Goal: Task Accomplishment & Management: Manage account settings

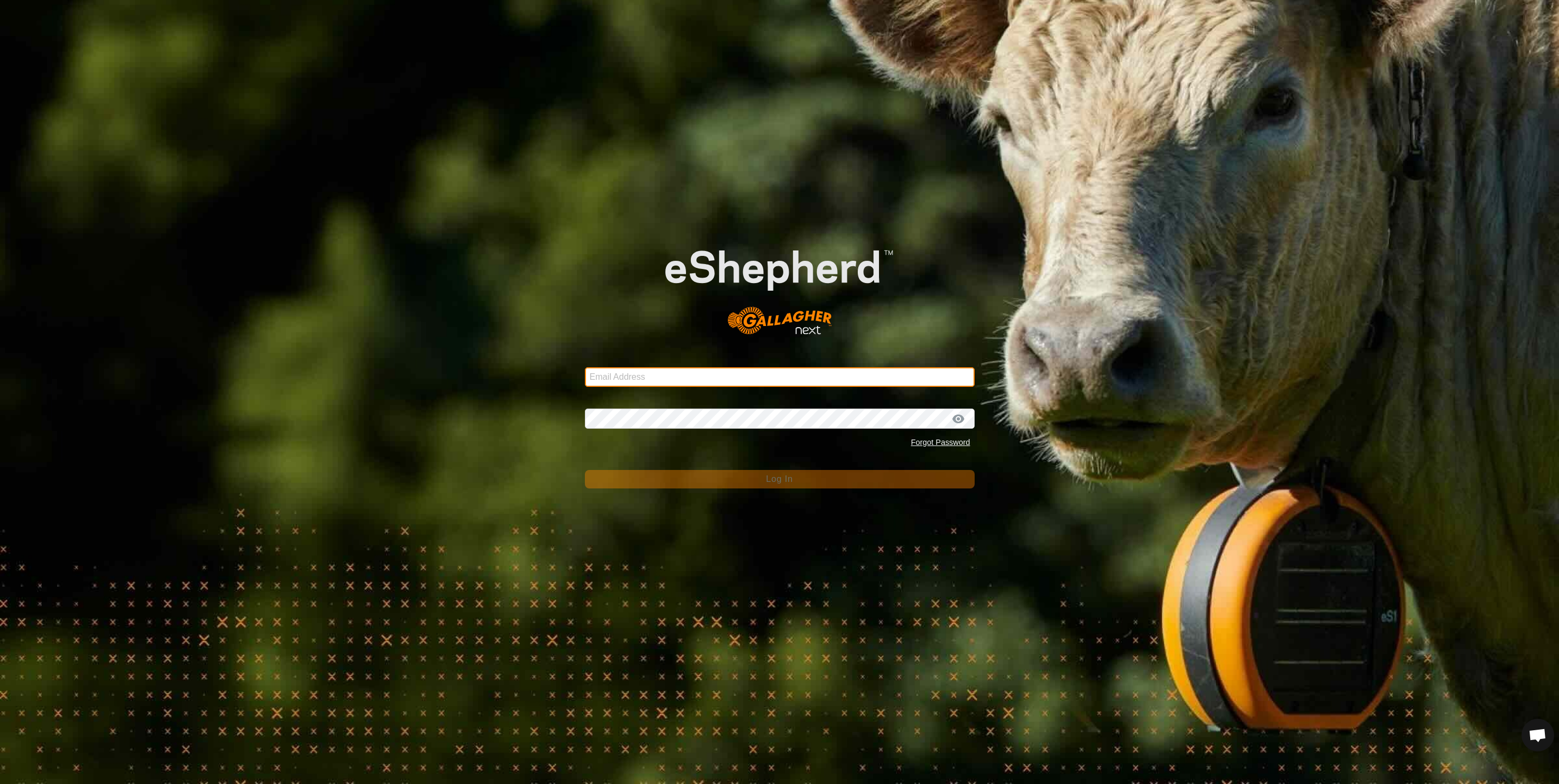
click at [654, 370] on input "Email Address" at bounding box center [780, 376] width 390 height 19
click at [628, 365] on div "Email Address" at bounding box center [780, 371] width 390 height 33
click at [633, 377] on input "Email Address" at bounding box center [780, 376] width 390 height 19
click at [597, 386] on div "Email Address" at bounding box center [780, 371] width 390 height 33
click at [605, 417] on div "Password Forgot Password" at bounding box center [780, 423] width 390 height 57
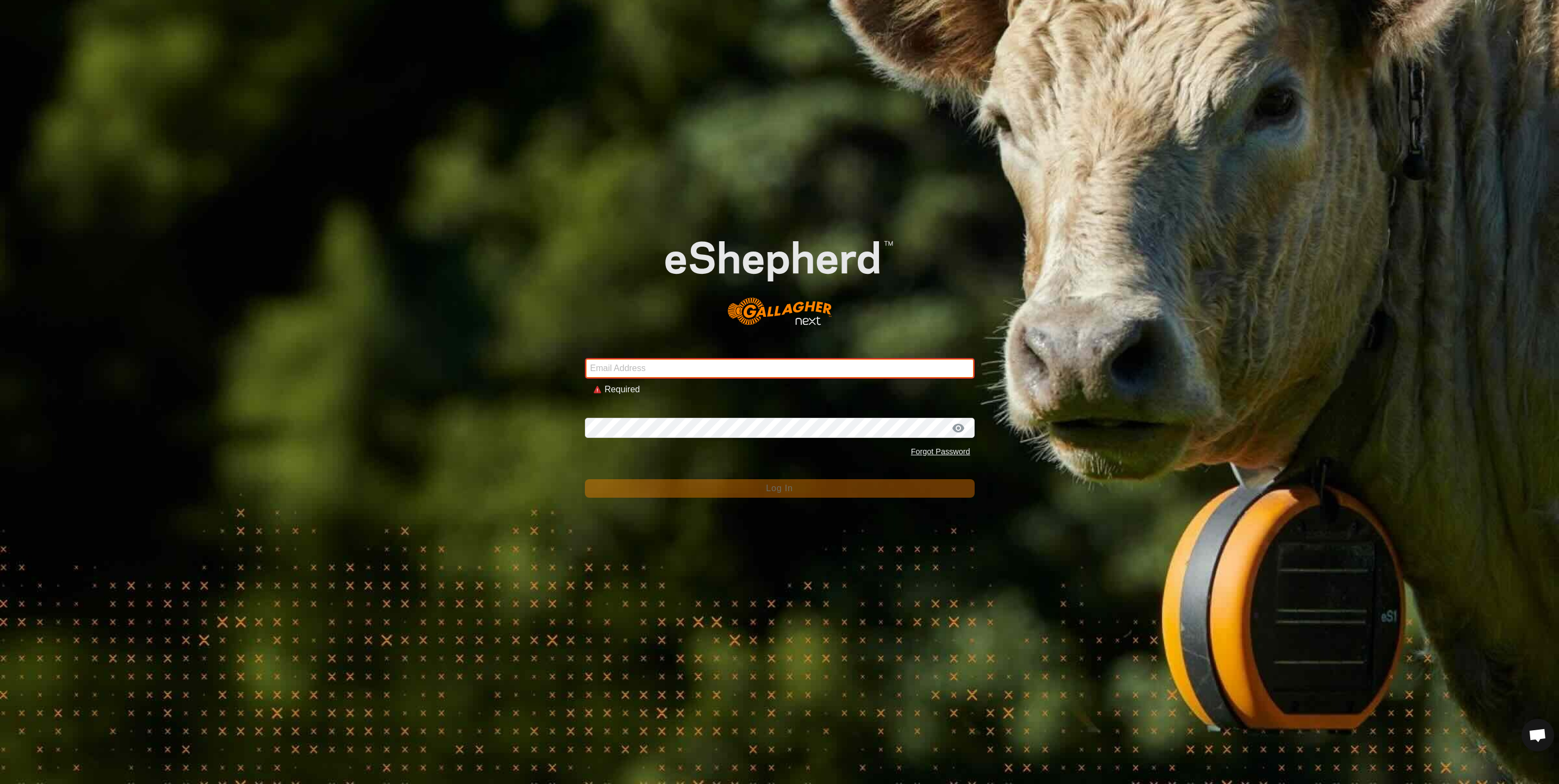
click at [608, 372] on input "Email Address" at bounding box center [780, 368] width 390 height 21
type input "[PERSON_NAME][EMAIL_ADDRESS][PERSON_NAME][DOMAIN_NAME]"
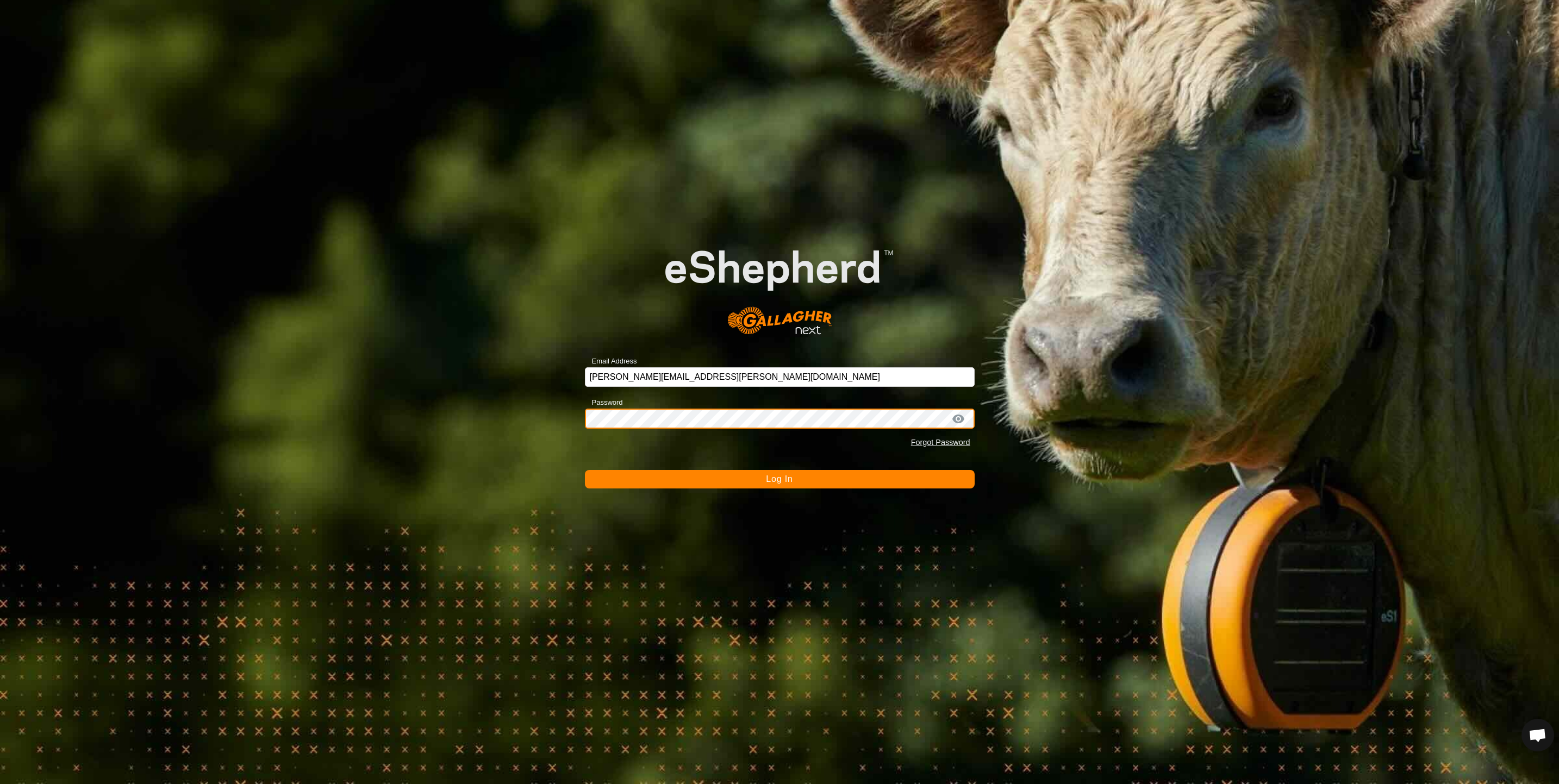
click at [585, 470] on button "Log In" at bounding box center [780, 479] width 390 height 18
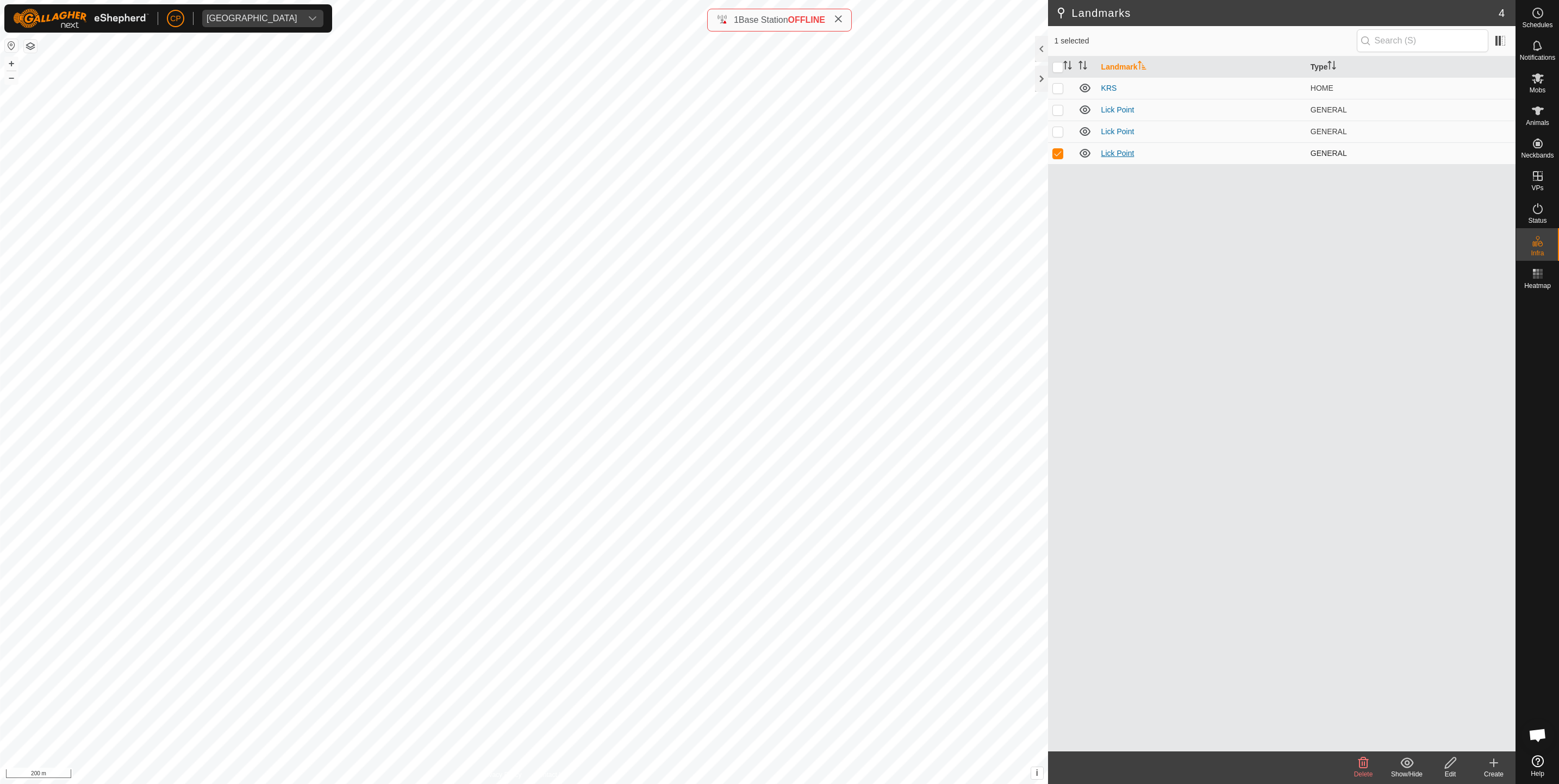
click at [1113, 153] on link "Lick Point" at bounding box center [1117, 153] width 33 height 9
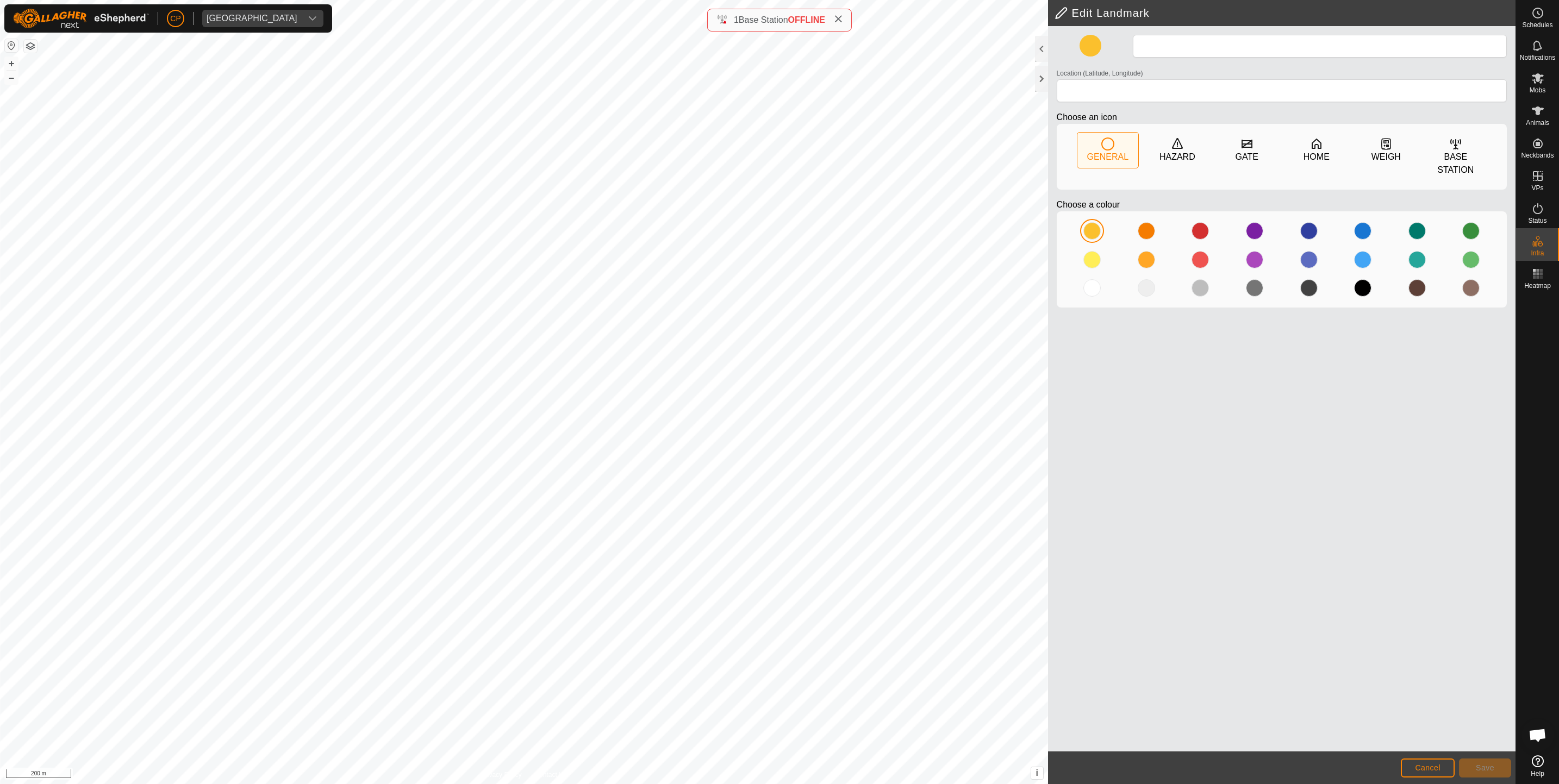
type input "Lick Point"
type input "-14.585483, 132.345549"
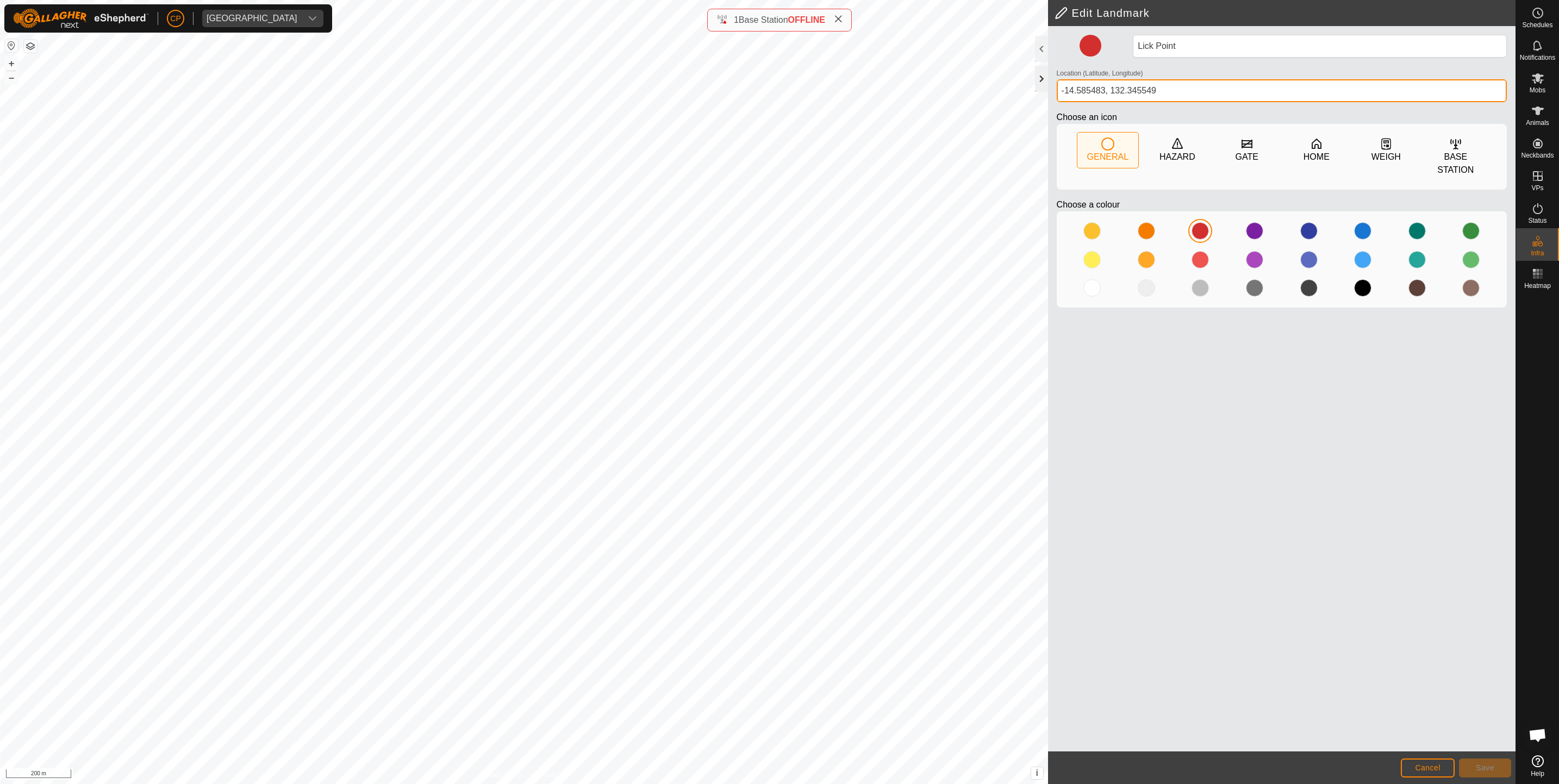
click at [953, 80] on div "Edit Landmark Lick Point Location (Latitude, Longitude) [GEOGRAPHIC_DATA] Choos…" at bounding box center [758, 392] width 1515 height 784
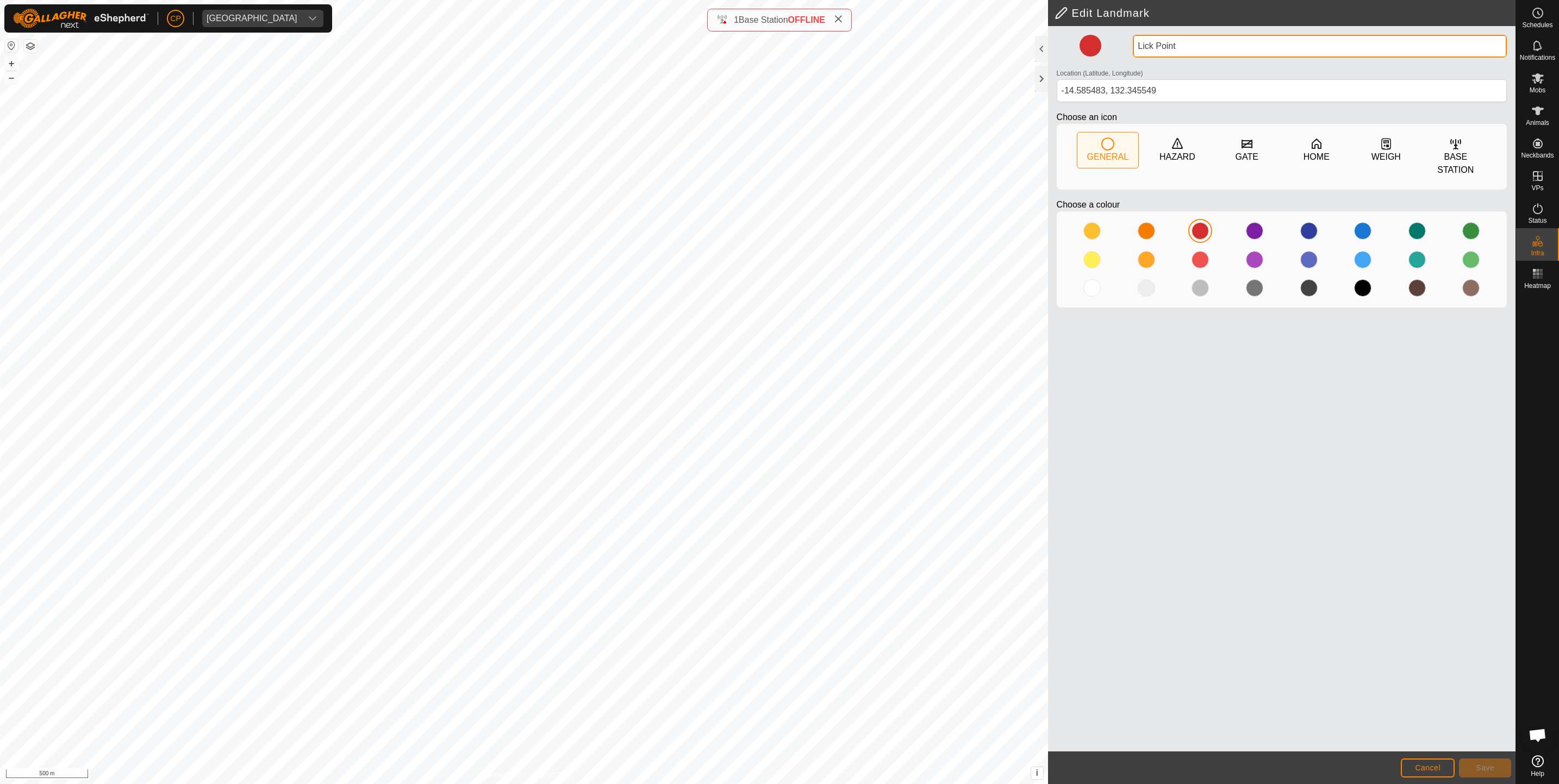
click at [1195, 53] on input "Lick Point" at bounding box center [1320, 46] width 374 height 23
type input "Lick Point 1"
click at [1489, 760] on button "Save" at bounding box center [1484, 768] width 52 height 19
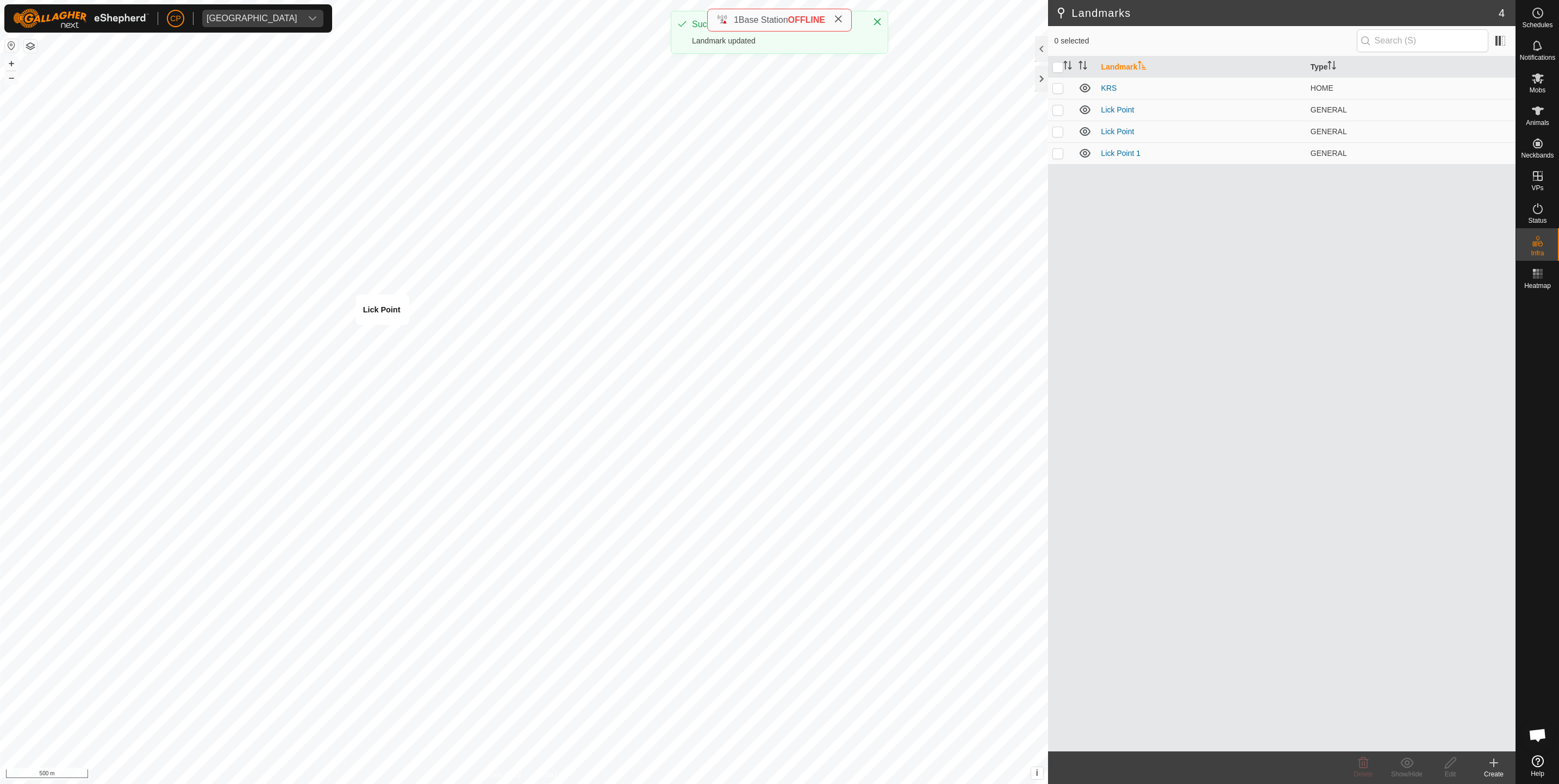
checkbox input "true"
click at [1129, 132] on link "Lick Point" at bounding box center [1117, 131] width 33 height 9
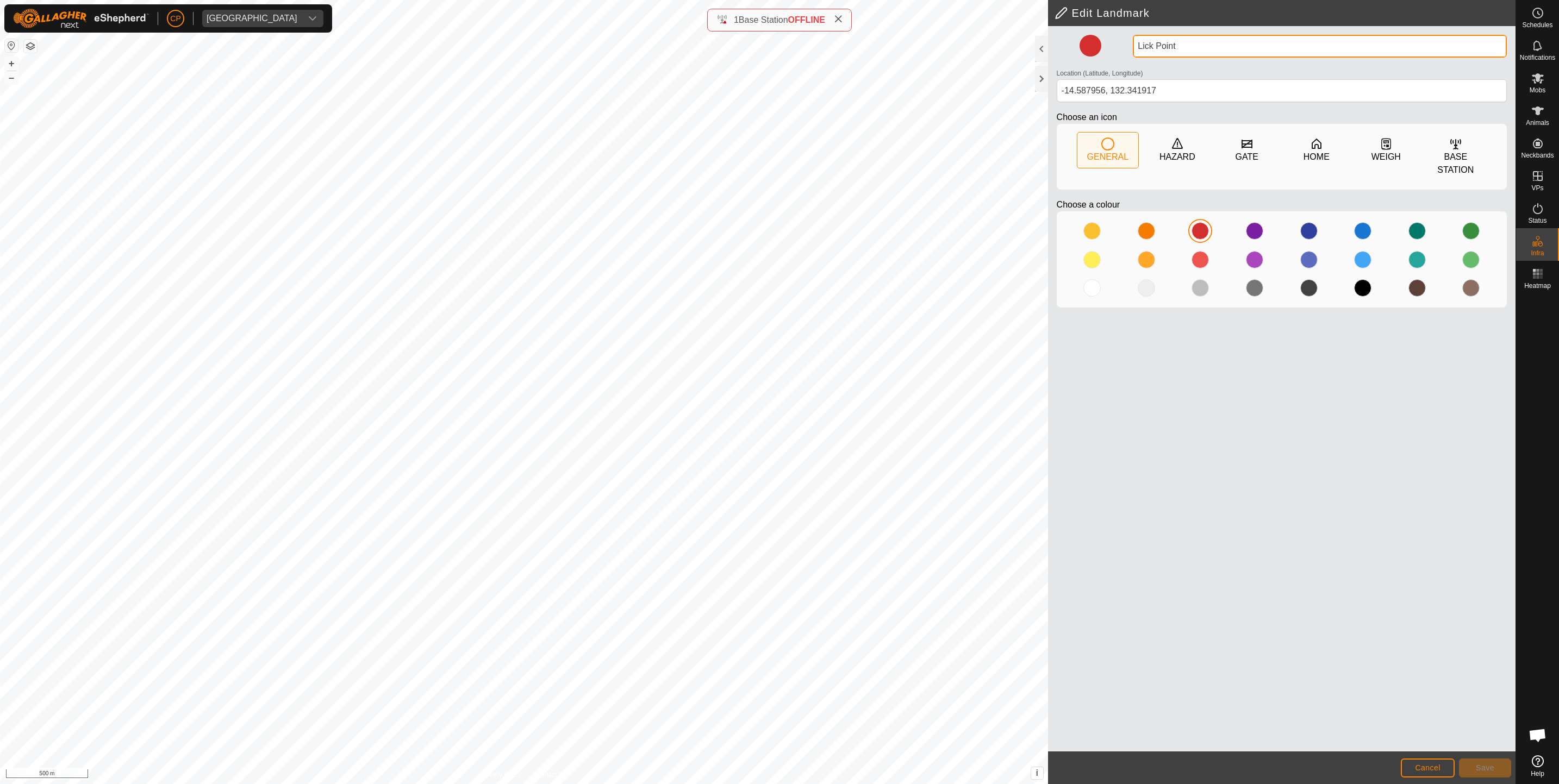
click at [1202, 43] on input "Lick Point" at bounding box center [1320, 46] width 374 height 23
type input "Lick Point 2"
click at [1480, 765] on span "Save" at bounding box center [1485, 768] width 18 height 9
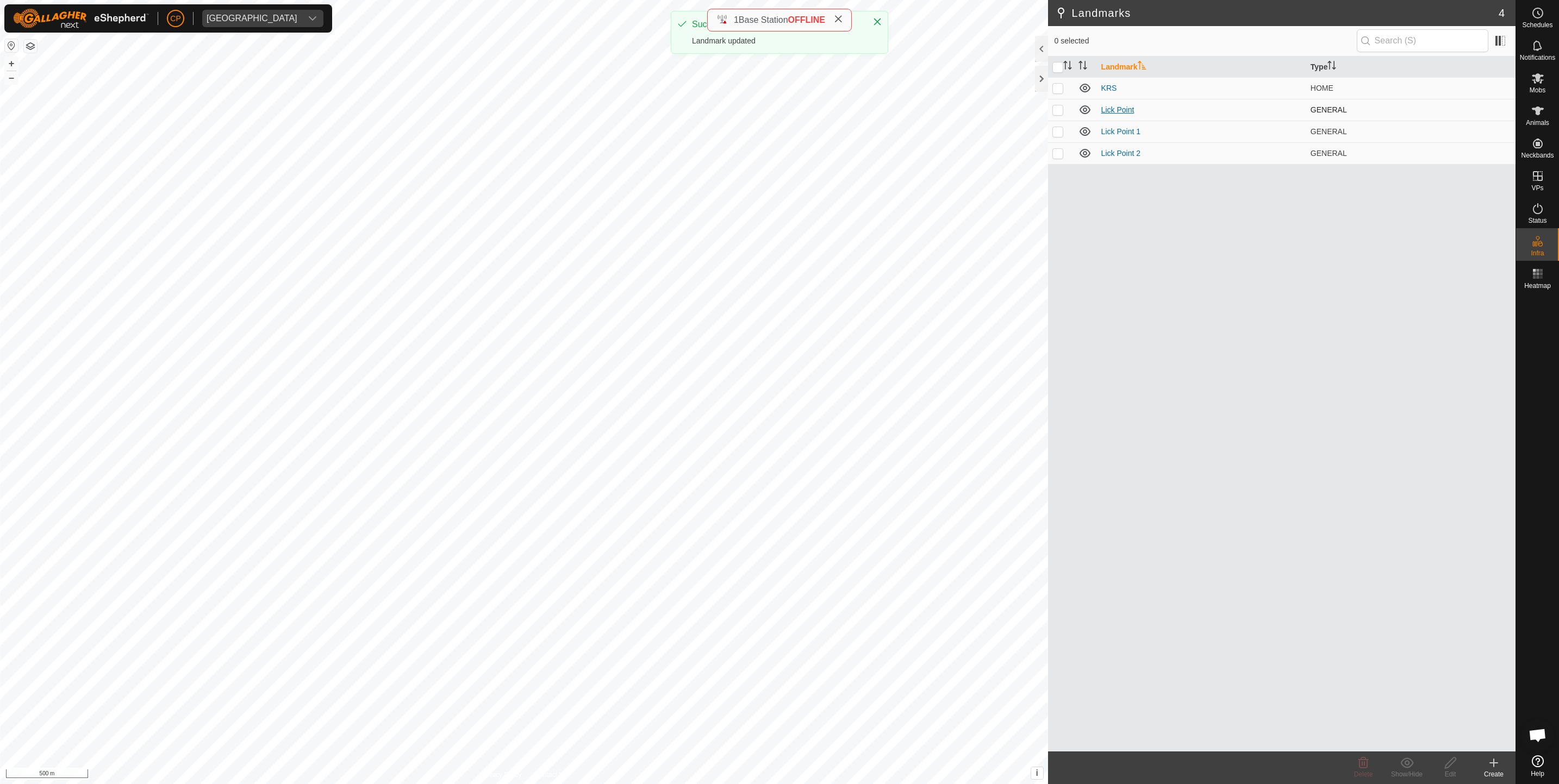
click at [1110, 110] on link "Lick Point" at bounding box center [1117, 110] width 33 height 9
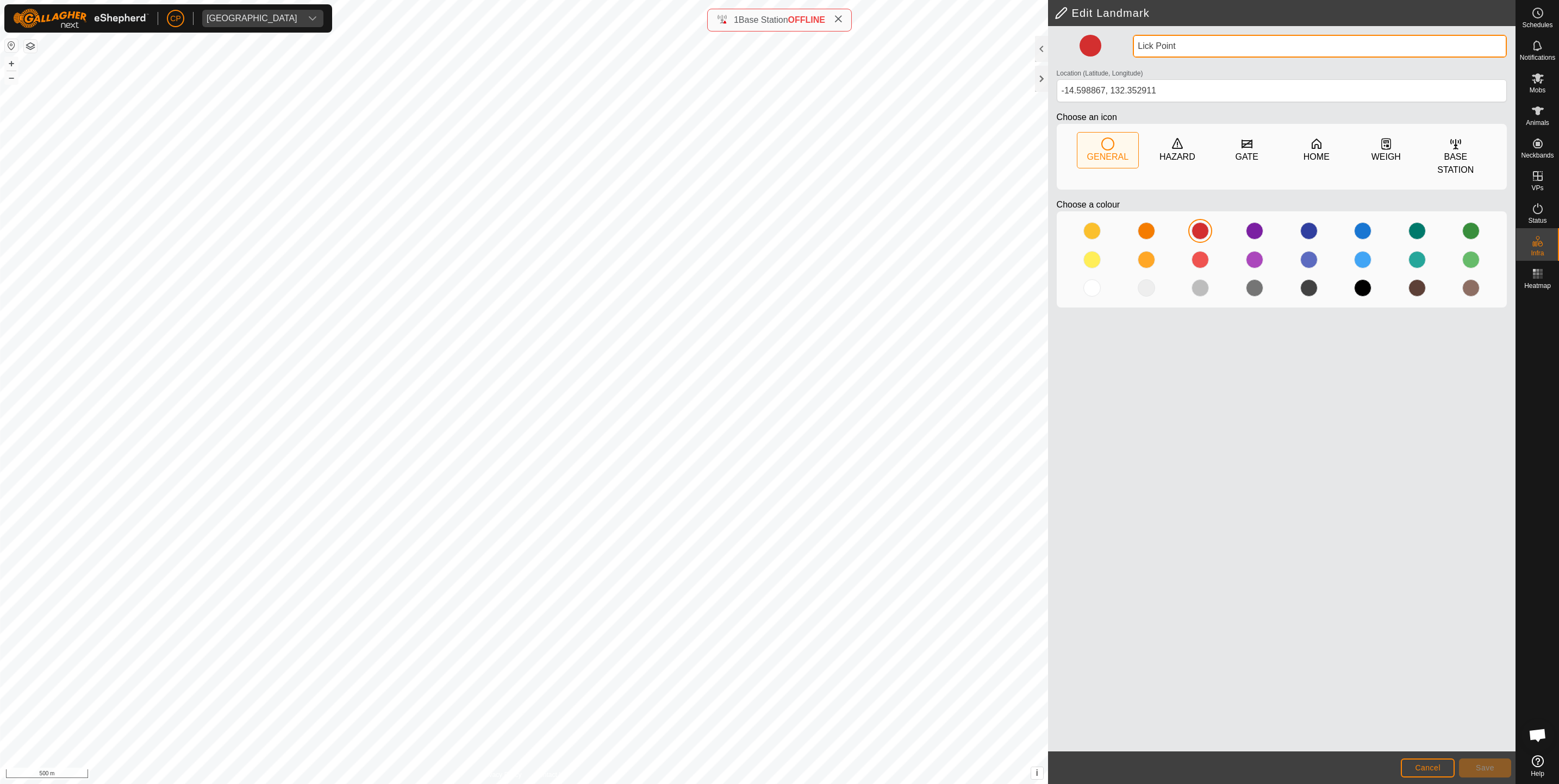
click at [1208, 47] on input "Lick Point" at bounding box center [1320, 46] width 374 height 23
type input "Lick Point 3"
click at [1477, 762] on button "Save" at bounding box center [1484, 768] width 52 height 19
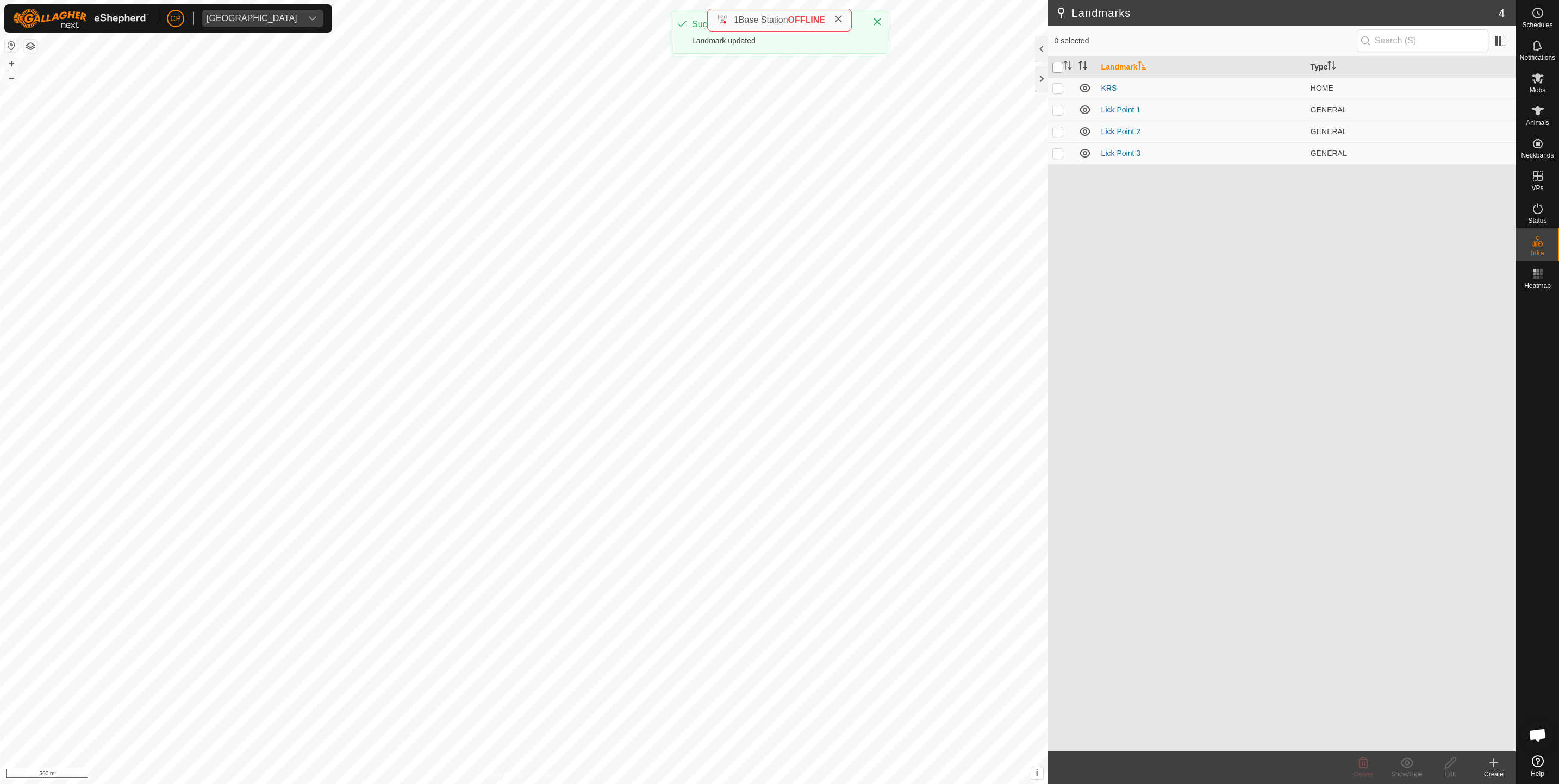
click at [1061, 67] on input "checkbox" at bounding box center [1058, 68] width 11 height 11
checkbox input "true"
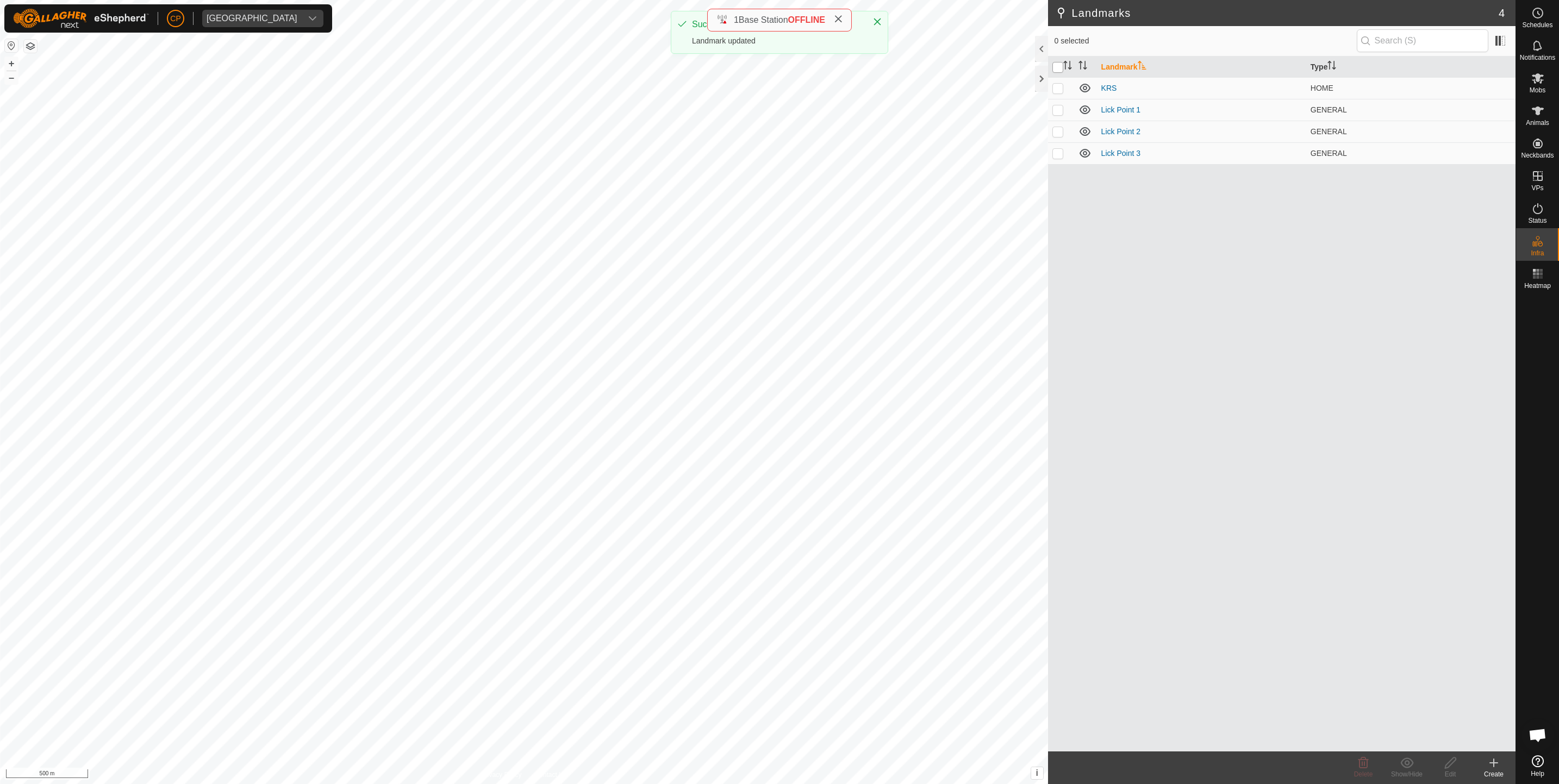
checkbox input "true"
click at [1406, 763] on icon at bounding box center [1407, 763] width 14 height 13
click at [1499, 45] on span at bounding box center [1500, 40] width 17 height 17
click at [1410, 120] on li "Location" at bounding box center [1443, 120] width 125 height 22
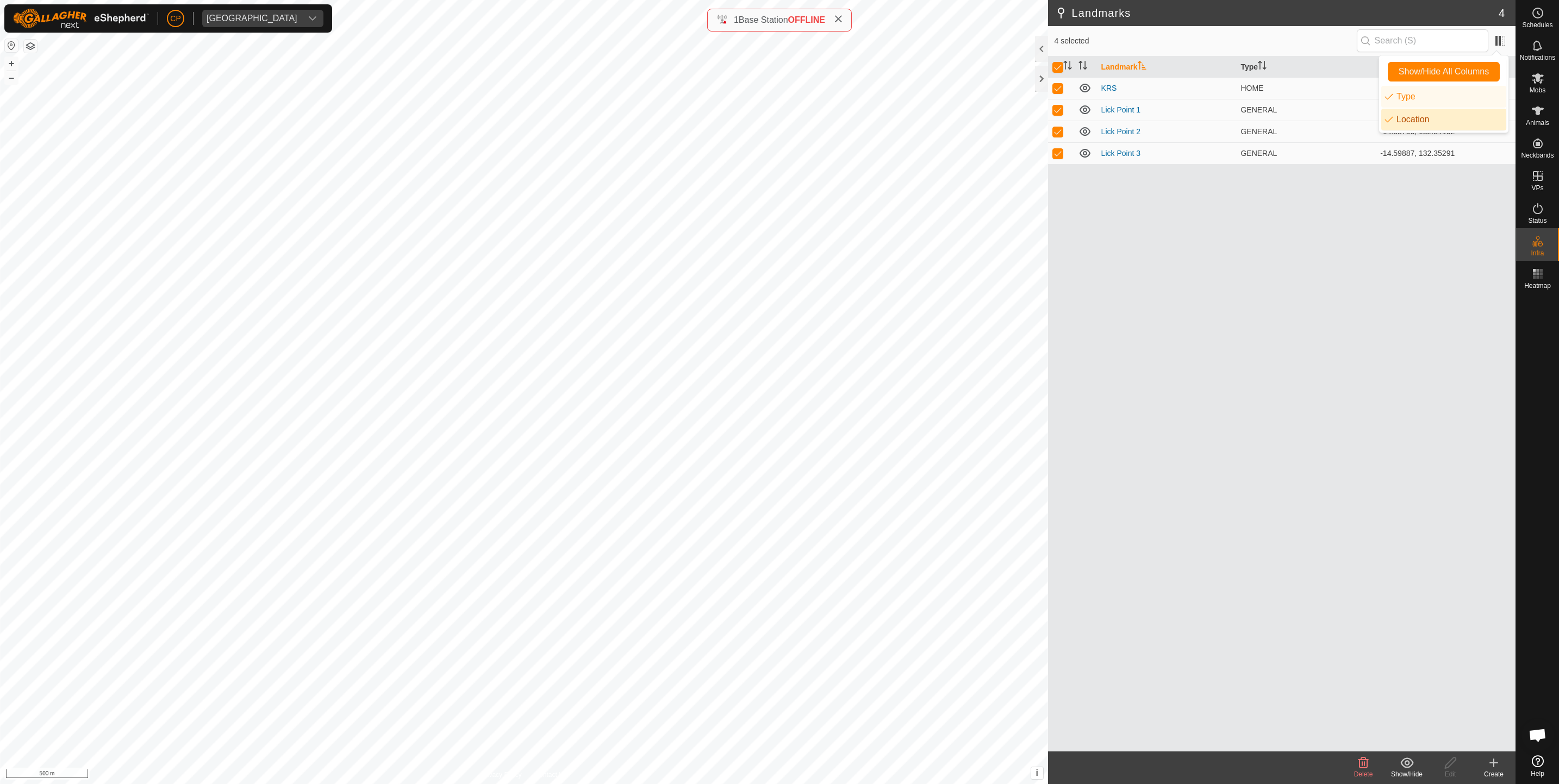
click at [1354, 288] on div "Landmark Type Location KRS HOME [GEOGRAPHIC_DATA] [GEOGRAPHIC_DATA] 1 GENERAL -…" at bounding box center [1282, 404] width 467 height 695
click at [1053, 88] on p-checkbox at bounding box center [1058, 89] width 11 height 9
checkbox input "false"
click at [1057, 62] on input "checkbox" at bounding box center [1058, 68] width 11 height 11
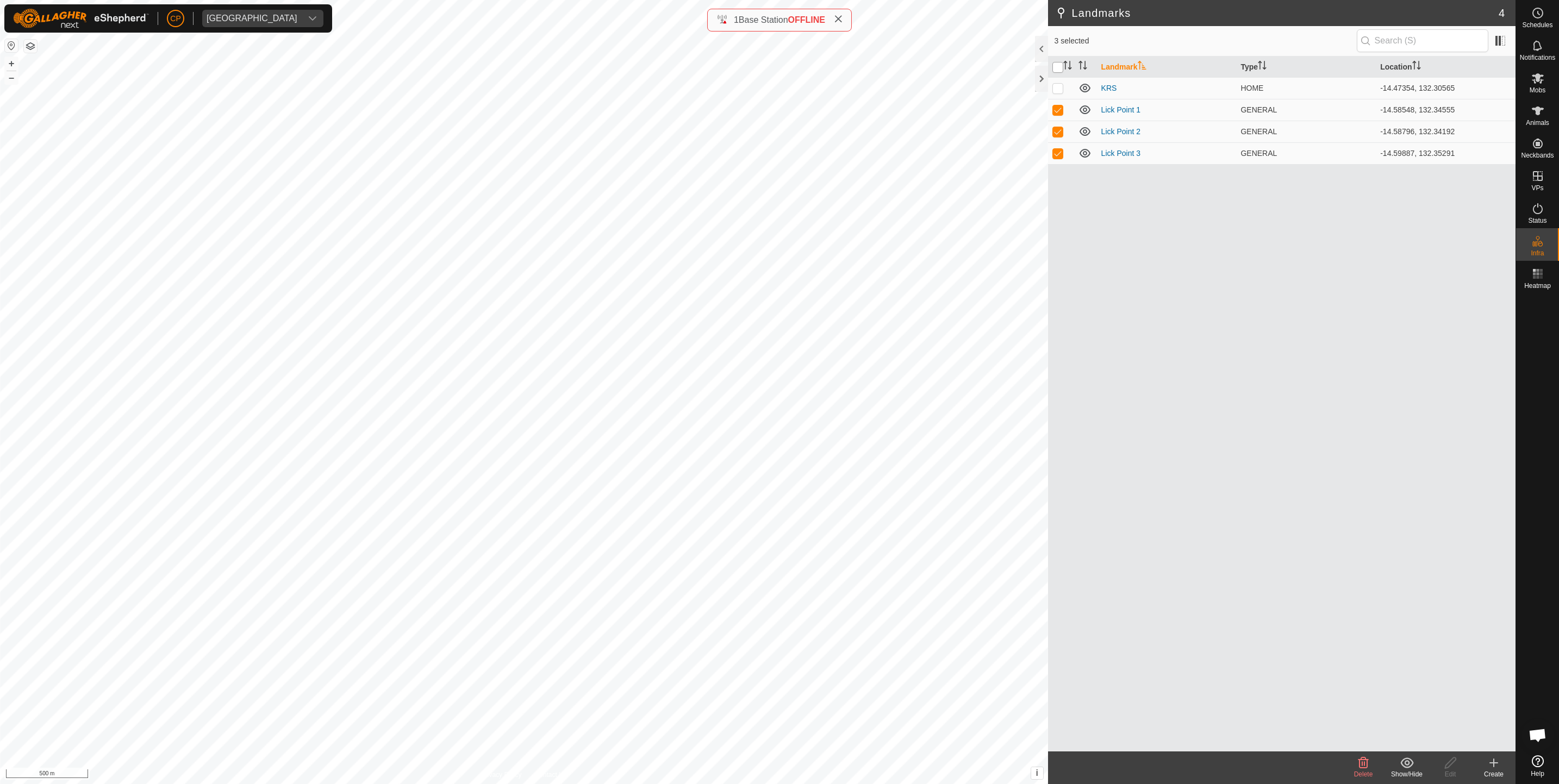
checkbox input "true"
click at [1051, 69] on th at bounding box center [1061, 67] width 26 height 21
click at [1062, 68] on input "checkbox" at bounding box center [1058, 68] width 11 height 11
checkbox input "false"
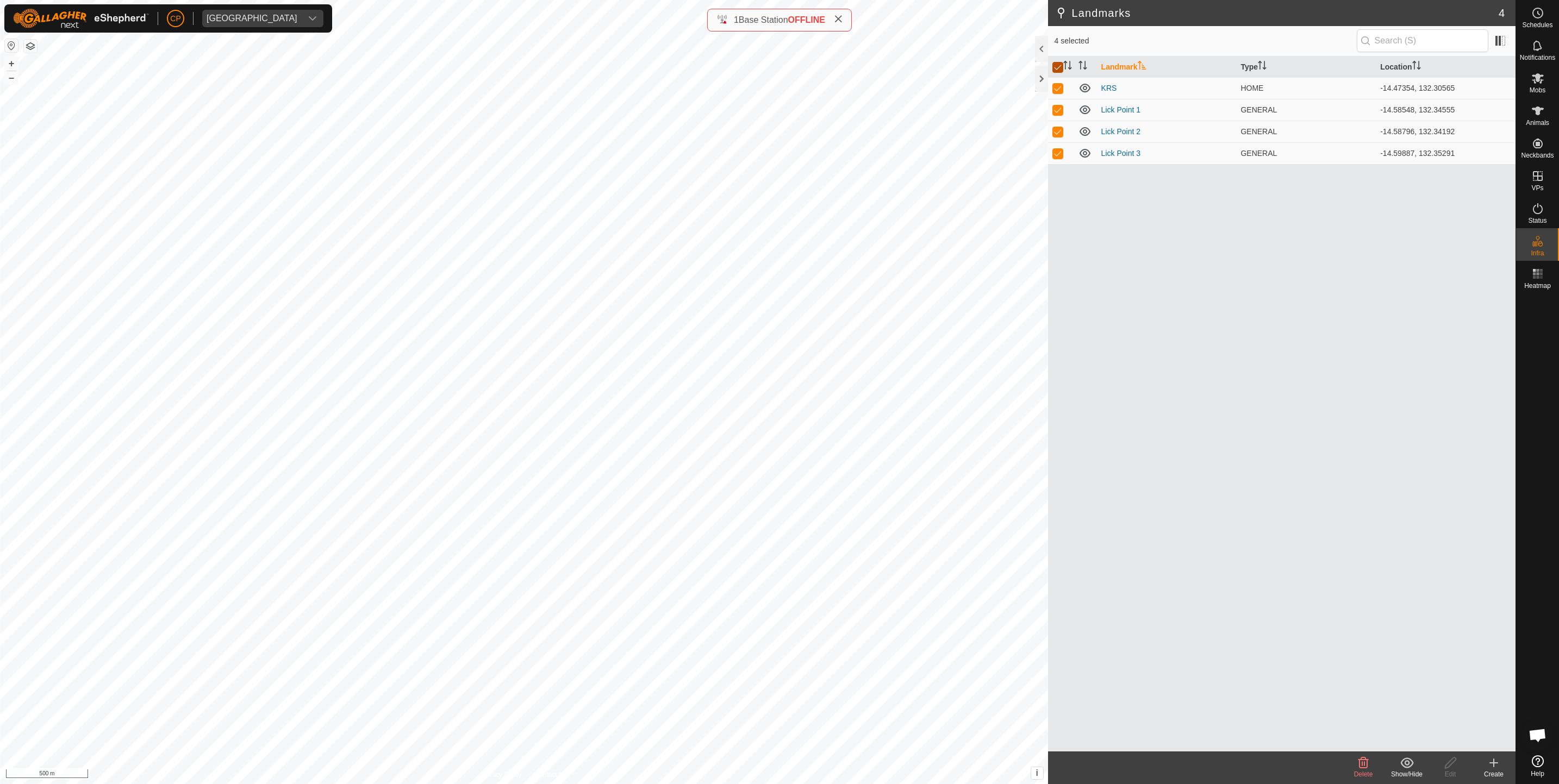
checkbox input "false"
click at [1057, 64] on input "checkbox" at bounding box center [1058, 68] width 11 height 11
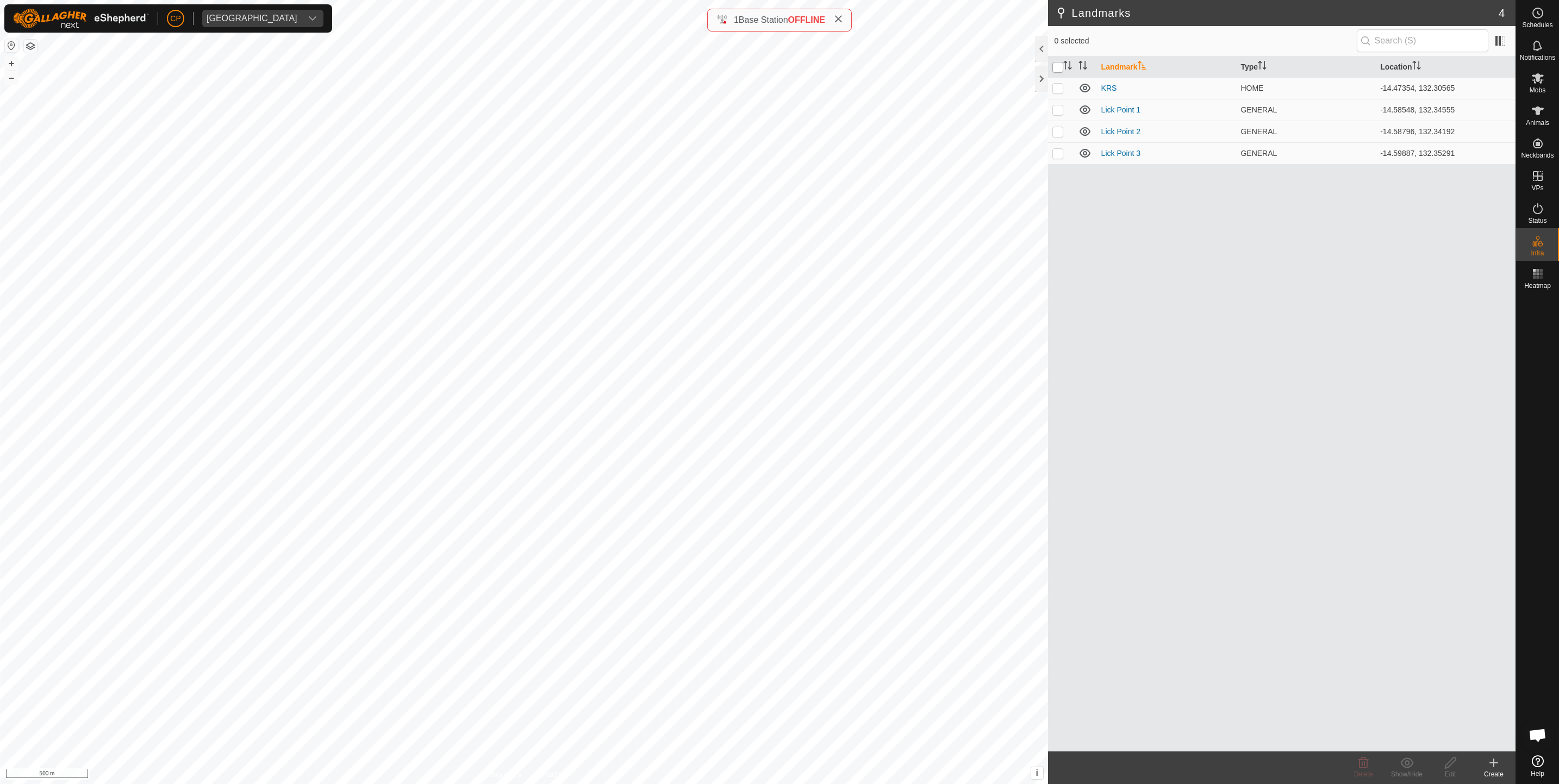
checkbox input "true"
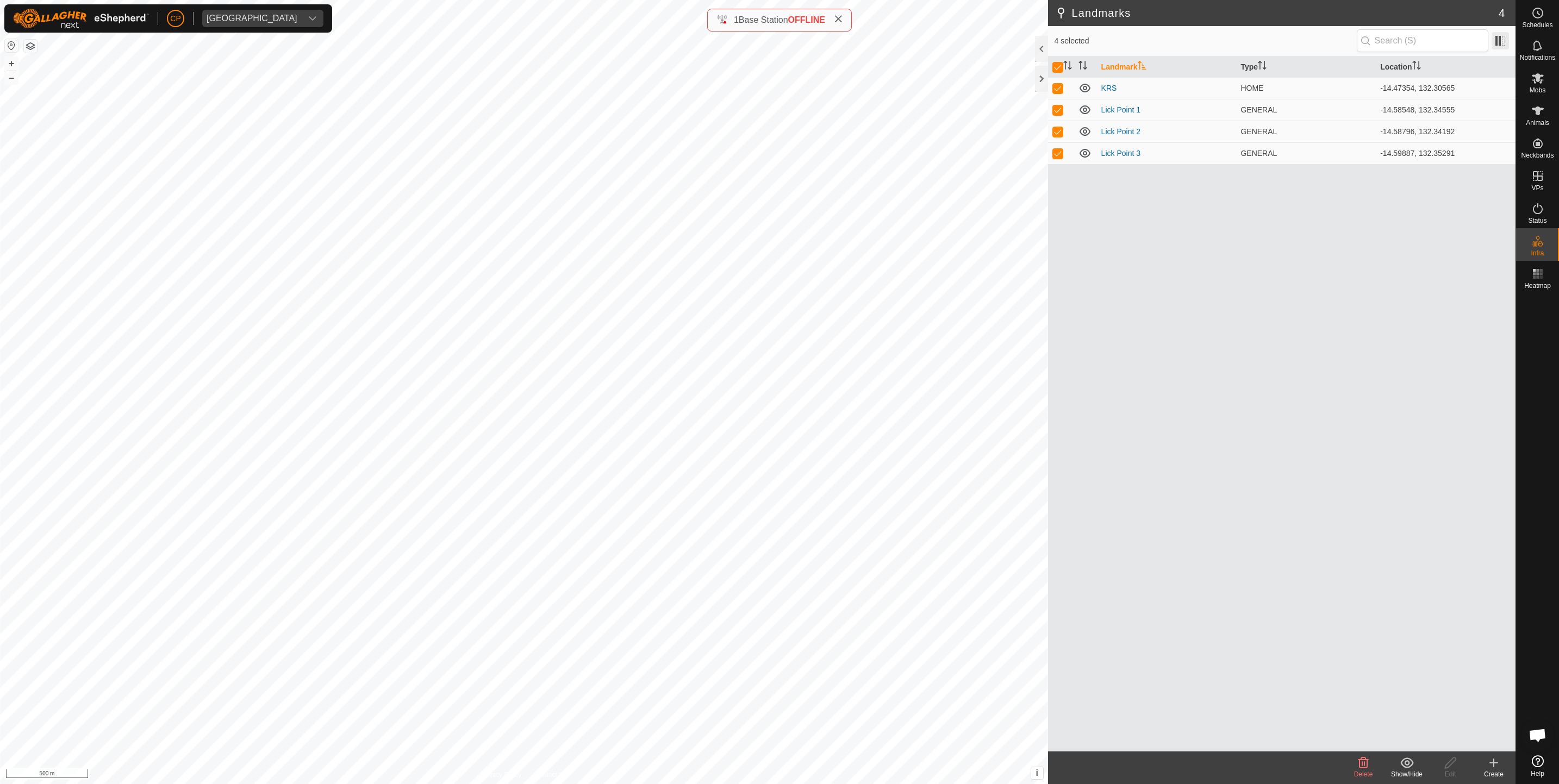
click at [1501, 32] on app-column-selector at bounding box center [1498, 40] width 21 height 21
click at [1500, 36] on span at bounding box center [1500, 40] width 17 height 17
click at [1446, 97] on li "Type" at bounding box center [1443, 97] width 125 height 22
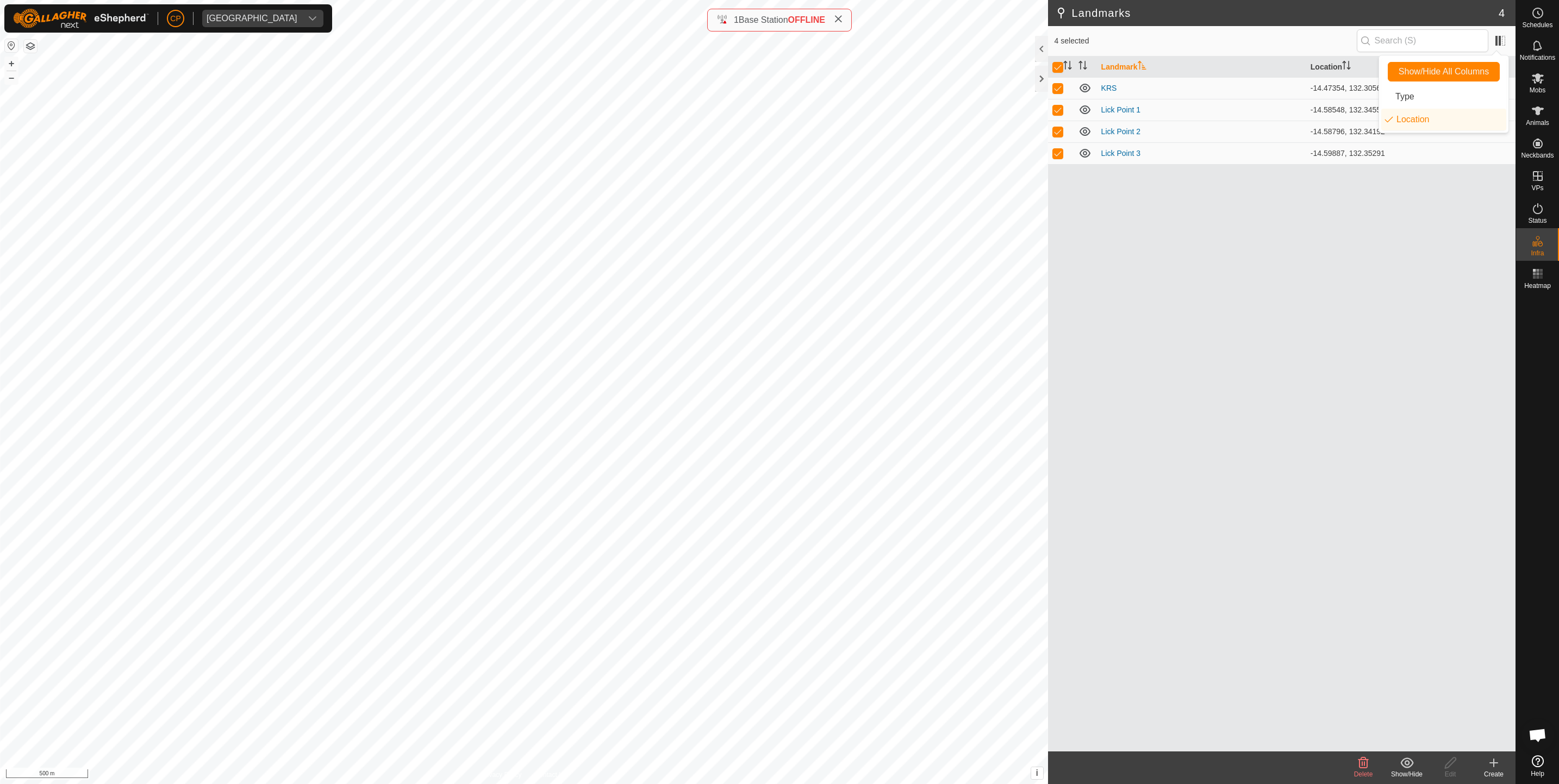
click at [30, 46] on button "button" at bounding box center [30, 46] width 13 height 13
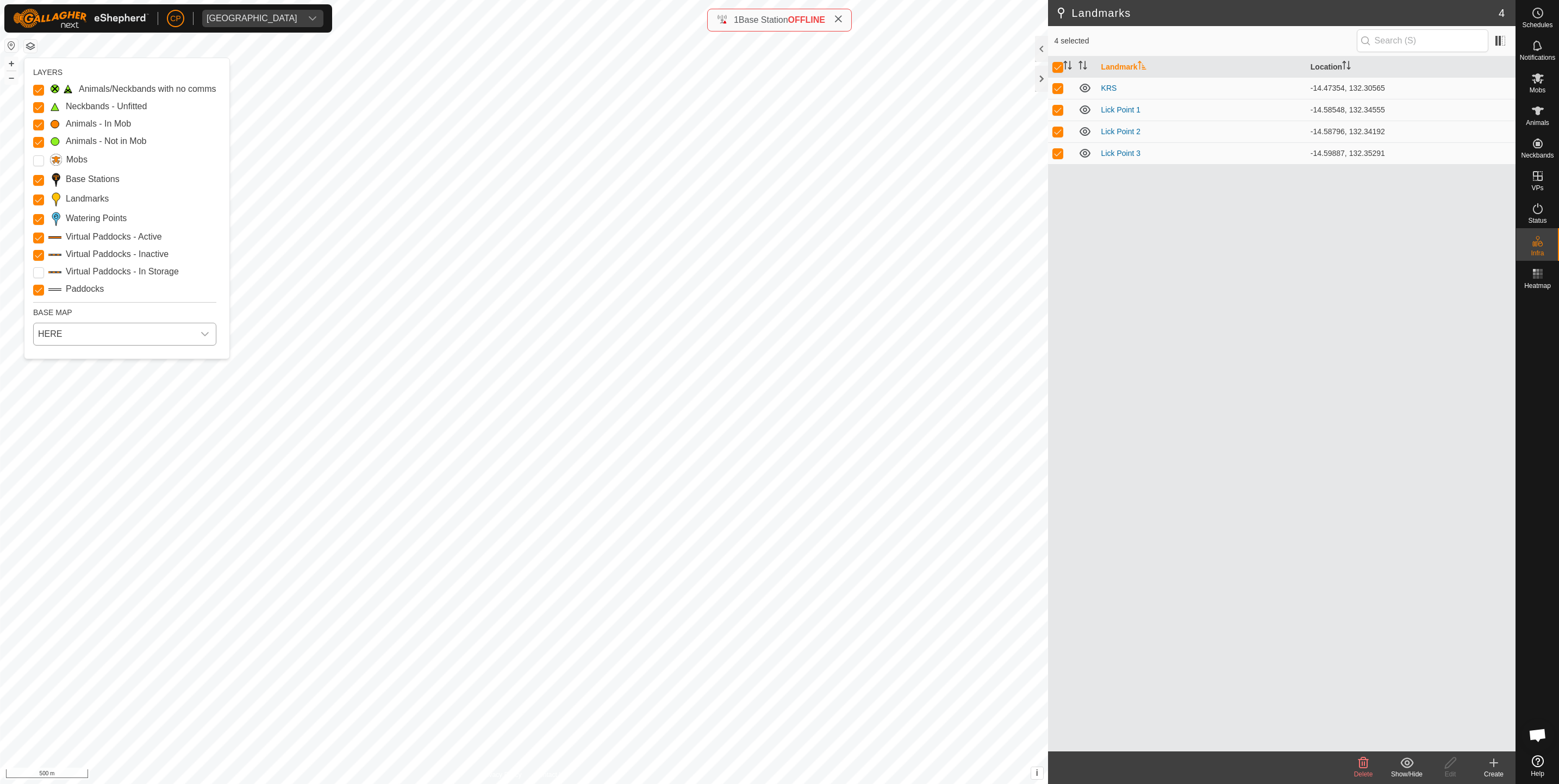
click at [88, 332] on span "HERE" at bounding box center [114, 334] width 161 height 22
click at [95, 335] on span "HERE" at bounding box center [114, 334] width 161 height 22
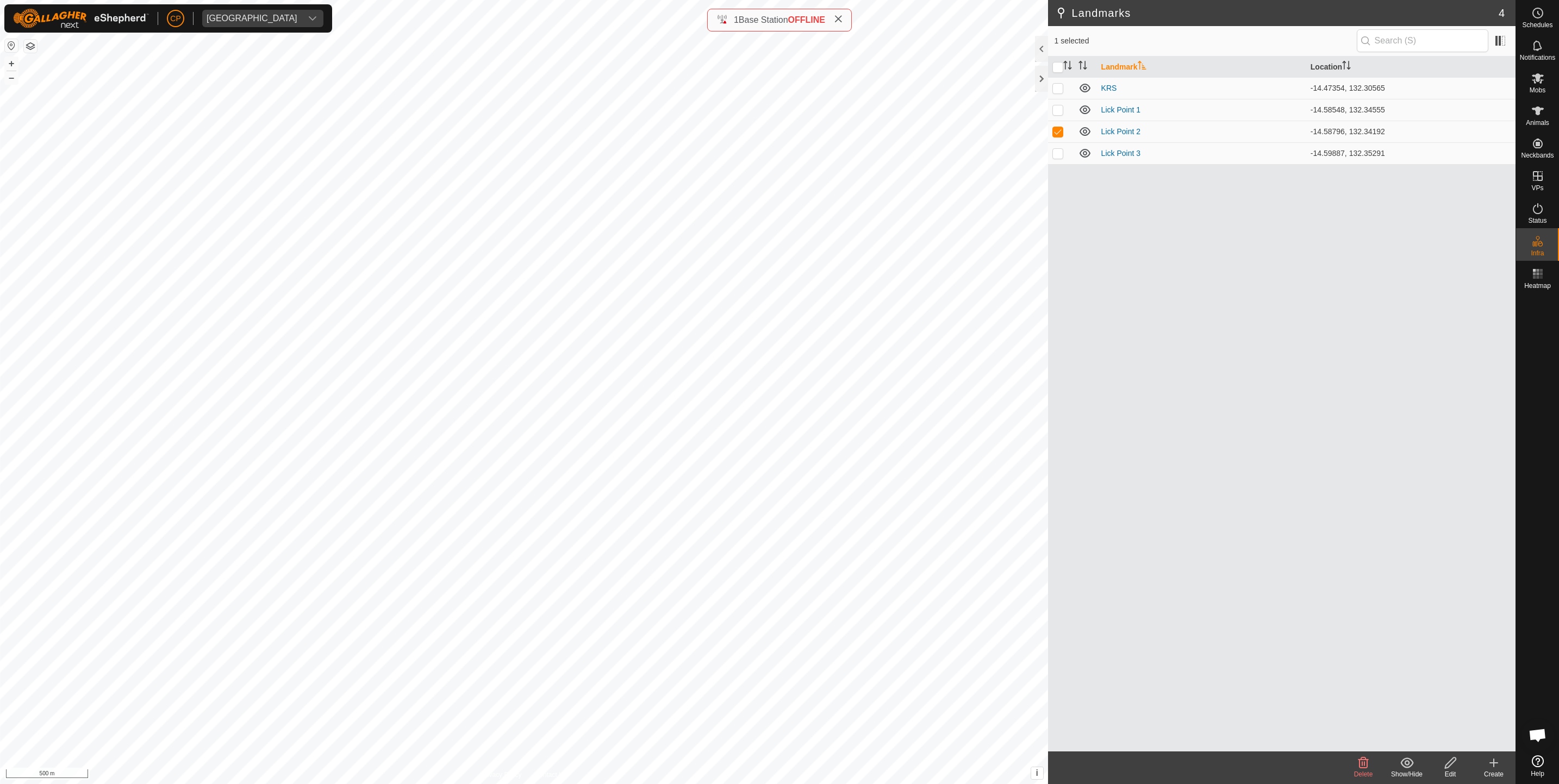
click at [1105, 209] on div "Landmark Location KRS [GEOGRAPHIC_DATA] [GEOGRAPHIC_DATA] 1 -14.58548, 132.3455…" at bounding box center [1282, 404] width 467 height 695
click at [1061, 131] on p-checkbox at bounding box center [1058, 131] width 11 height 9
checkbox input "false"
click at [1081, 132] on icon at bounding box center [1084, 131] width 13 height 13
click at [1082, 132] on icon at bounding box center [1084, 131] width 13 height 13
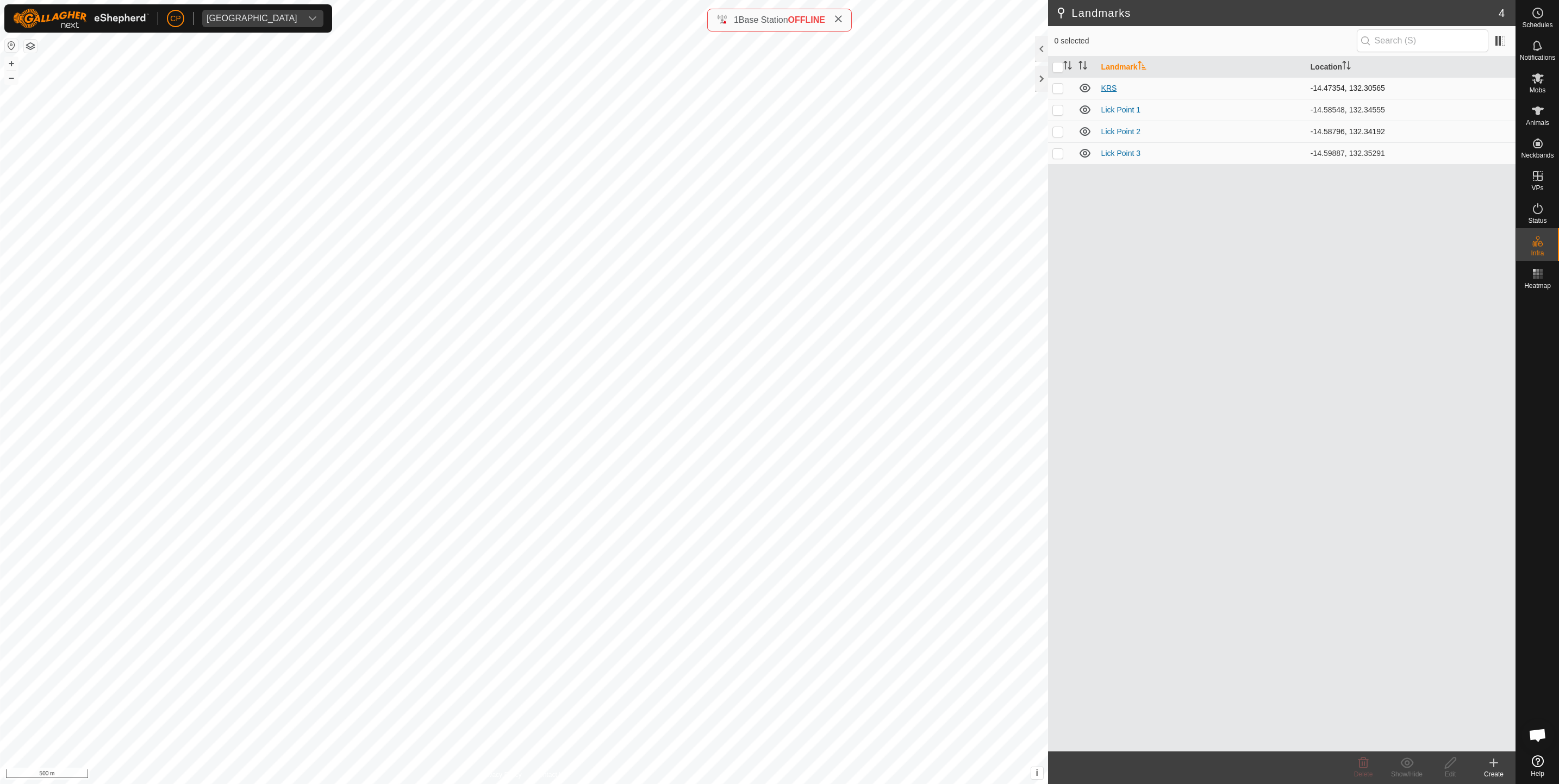
click at [1101, 90] on link "KRS" at bounding box center [1108, 89] width 16 height 9
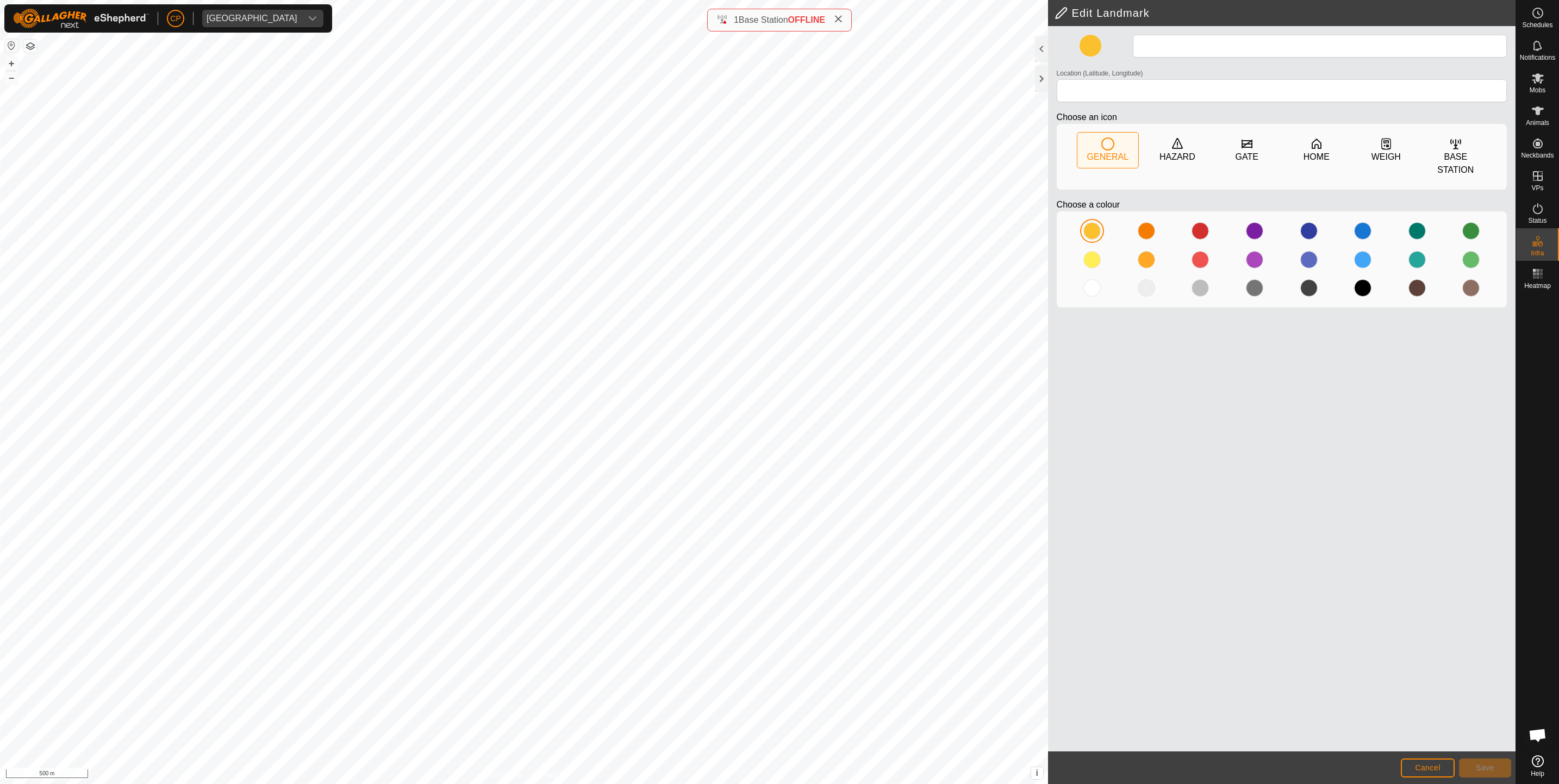
type input "KRS"
type input "-14.473544, 132.305648"
click at [1433, 768] on span "Cancel" at bounding box center [1428, 768] width 26 height 9
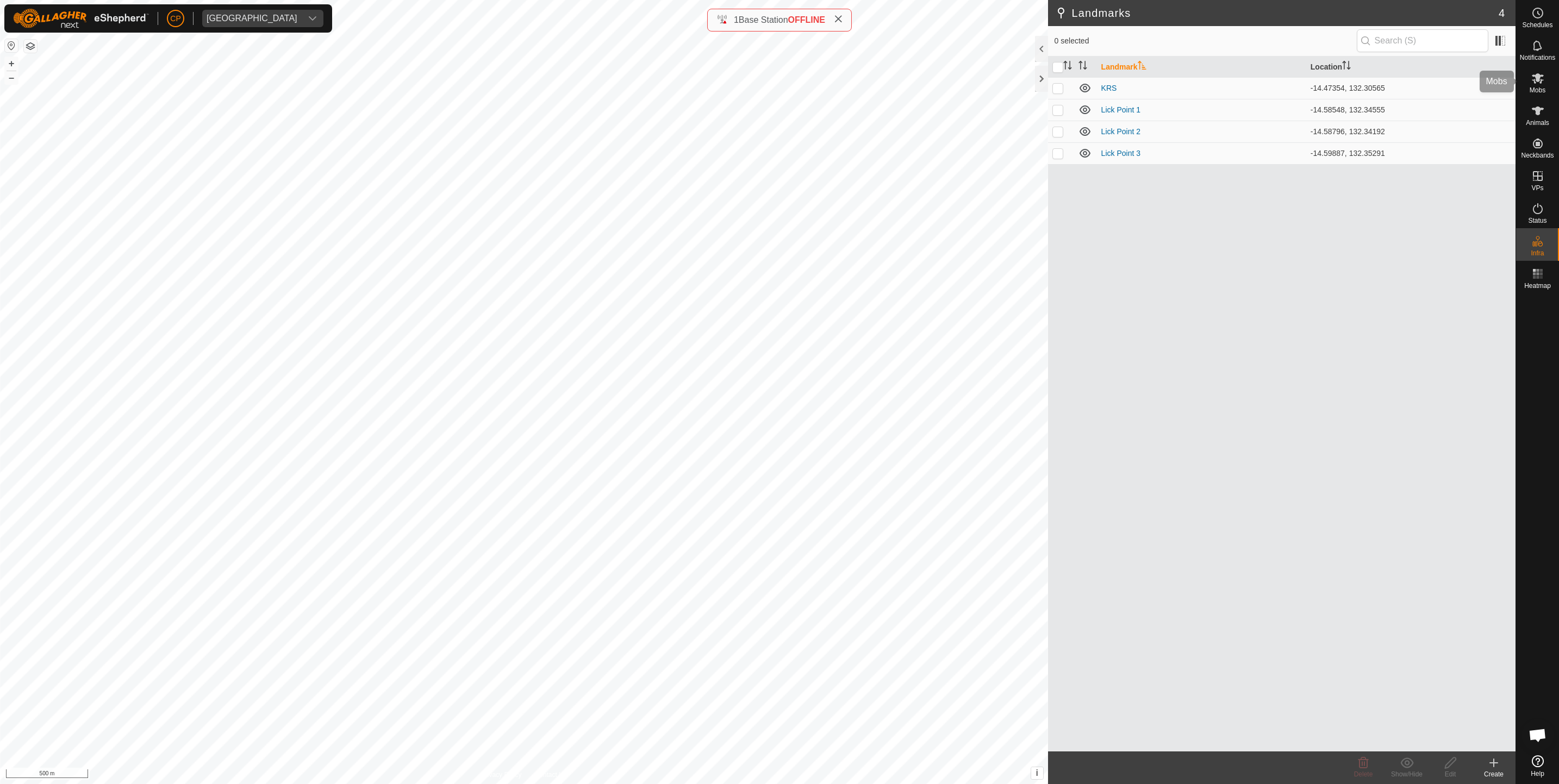
drag, startPoint x: 1542, startPoint y: 82, endPoint x: 1528, endPoint y: 81, distance: 14.0
click at [1542, 82] on icon at bounding box center [1537, 78] width 13 height 13
click at [1110, 156] on div "Escapee SQ" at bounding box center [1116, 153] width 43 height 12
